Goal: Information Seeking & Learning: Understand process/instructions

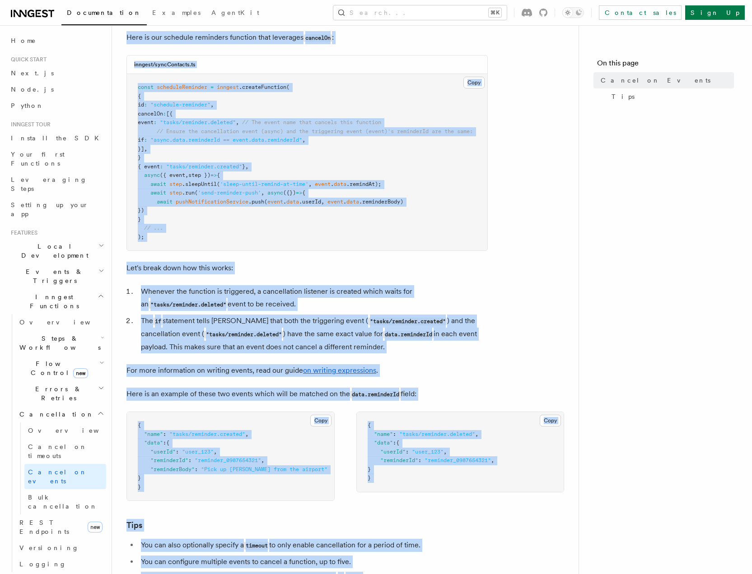
scroll to position [463, 0]
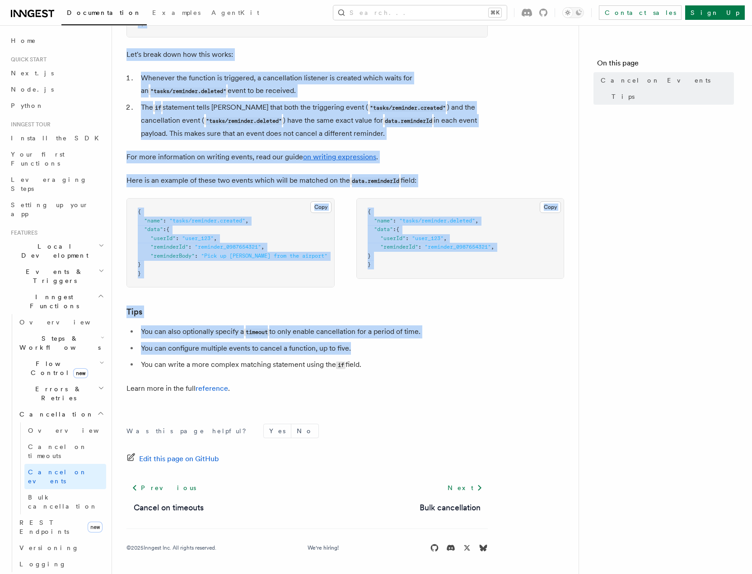
drag, startPoint x: 132, startPoint y: 71, endPoint x: 368, endPoint y: 347, distance: 363.2
click at [368, 347] on article "Features Inngest Functions Cancellation Cancel on Events As you have learned th…" at bounding box center [345, 79] width 438 height 989
copy article "ancel on Events As you have learned that you can trigger functions to run using…"
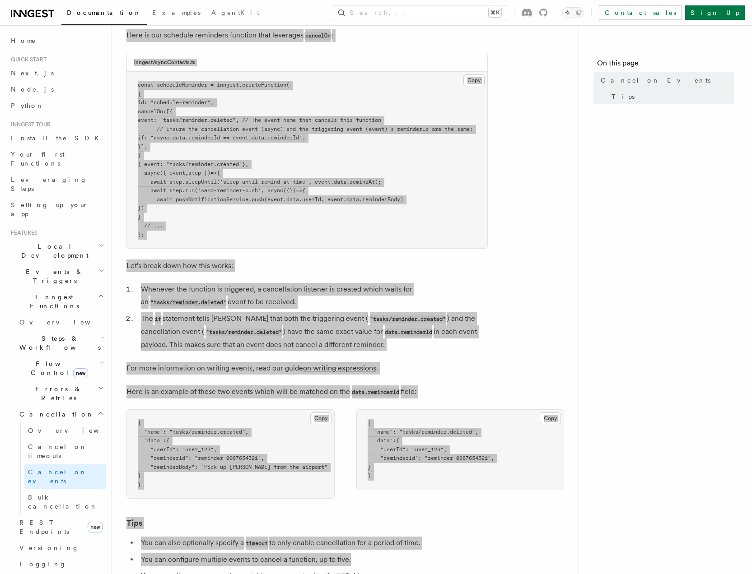
scroll to position [22, 0]
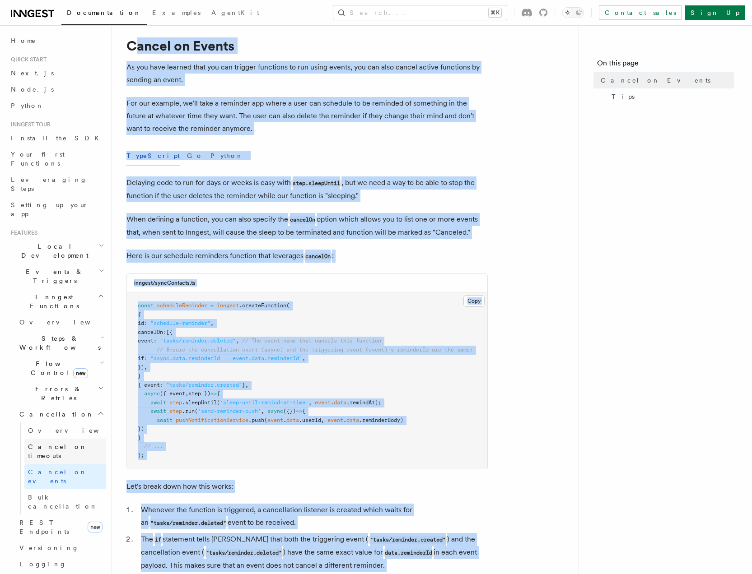
click at [61, 443] on span "Cancel on timeouts" at bounding box center [57, 451] width 59 height 16
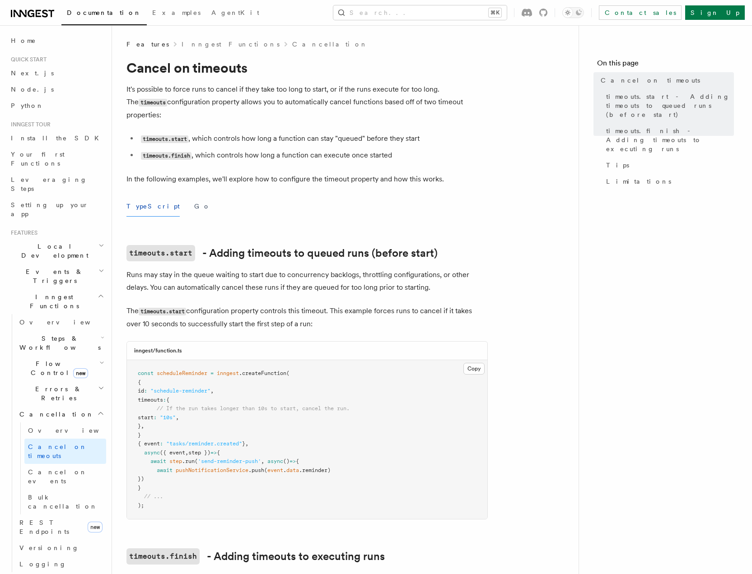
click at [159, 92] on p "It's possible to force runs to cancel if they take too long to start, or if the…" at bounding box center [306, 102] width 361 height 38
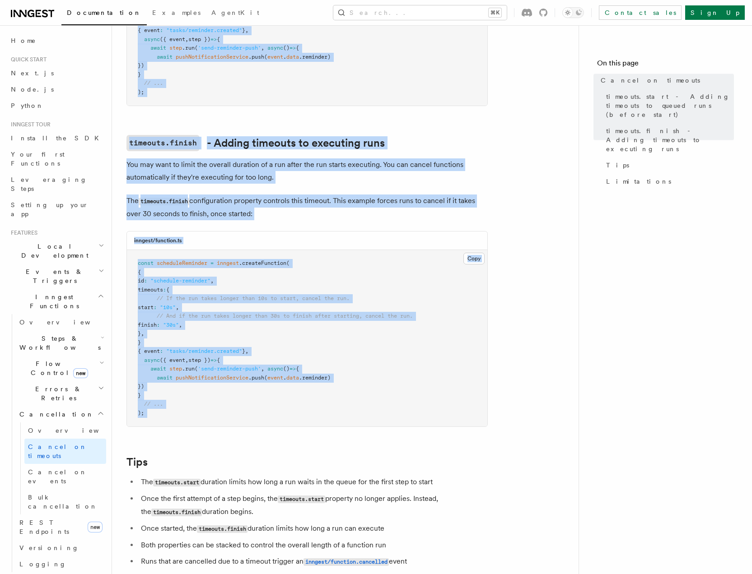
scroll to position [417, 0]
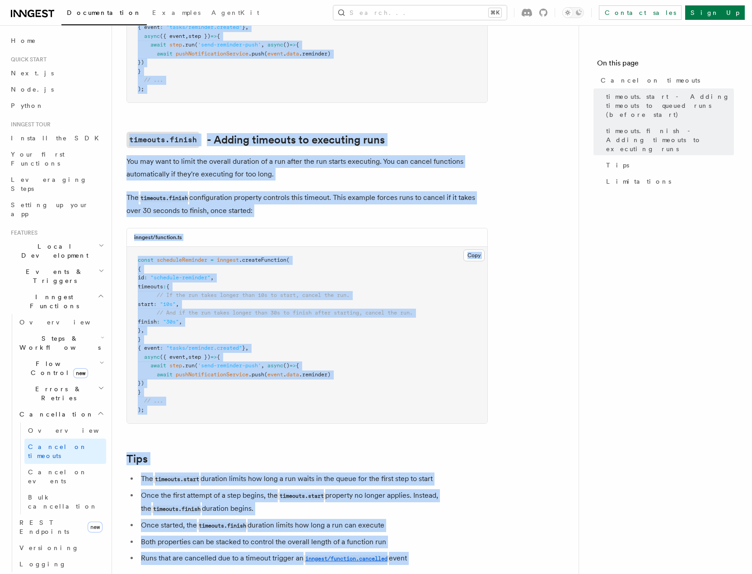
drag, startPoint x: 125, startPoint y: 61, endPoint x: 44, endPoint y: 554, distance: 499.7
click at [401, 559] on div "Features Inngest Functions Cancellation Cancel on timeouts It's possible to for…" at bounding box center [359, 214] width 495 height 1263
copy article "Cancel on timeouts It's possible to force runs to cancel if they take too long …"
